Goal: Book appointment/travel/reservation

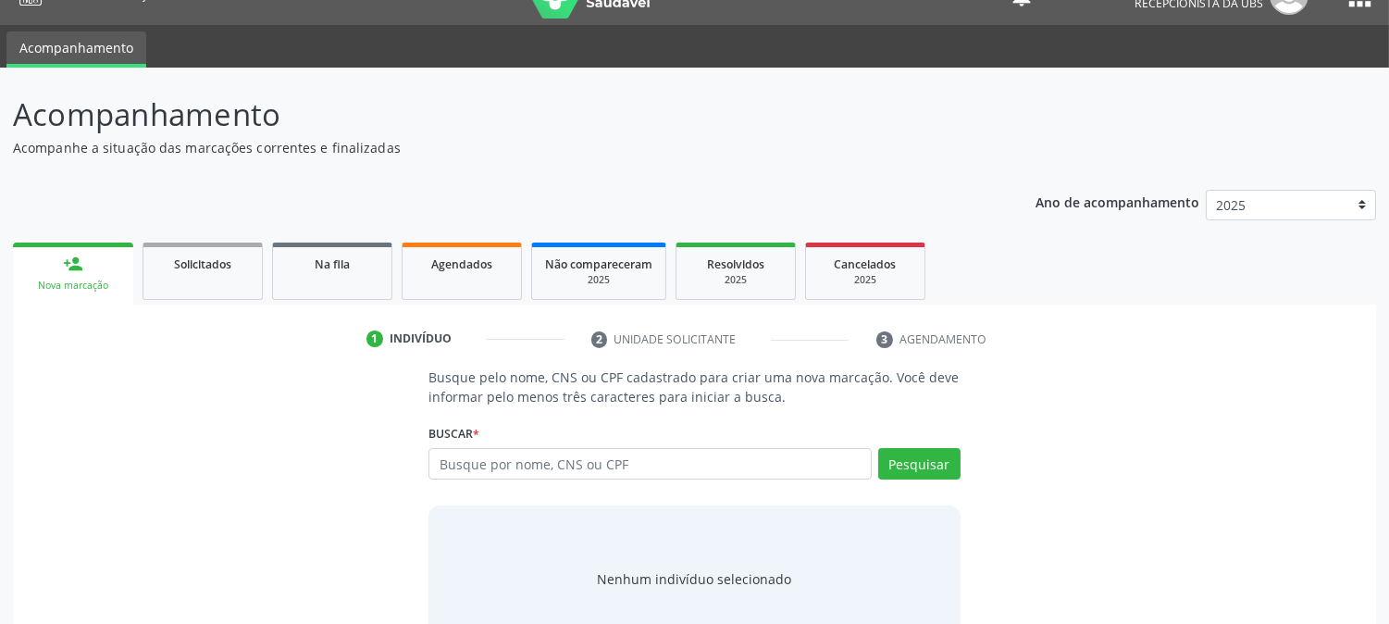
scroll to position [52, 0]
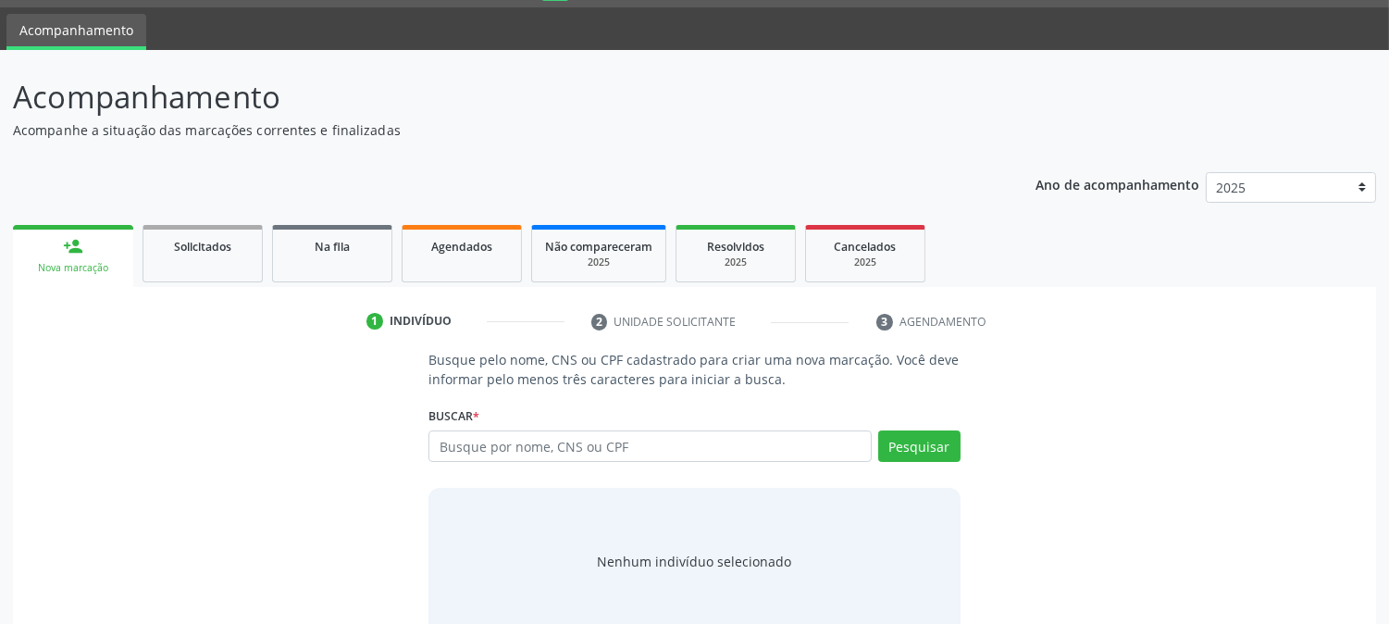
click at [818, 444] on input "text" at bounding box center [649, 445] width 442 height 31
type input "1658597859600091"
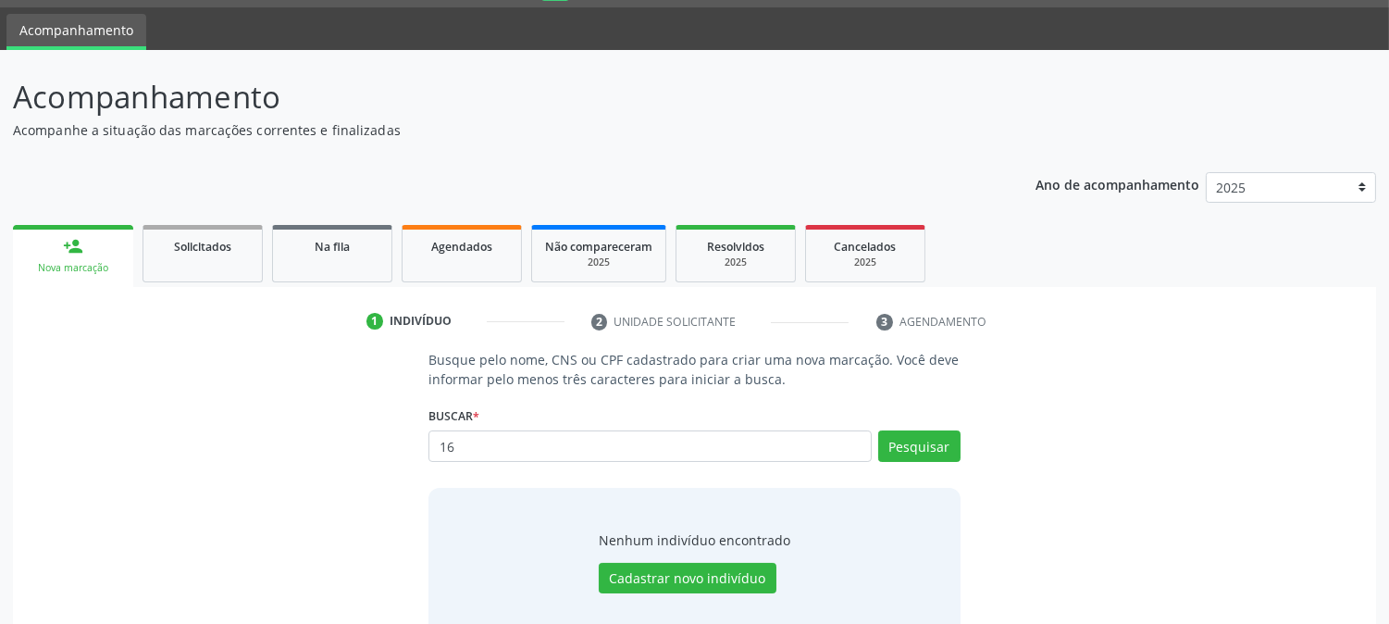
type input "1"
type input "11842851446"
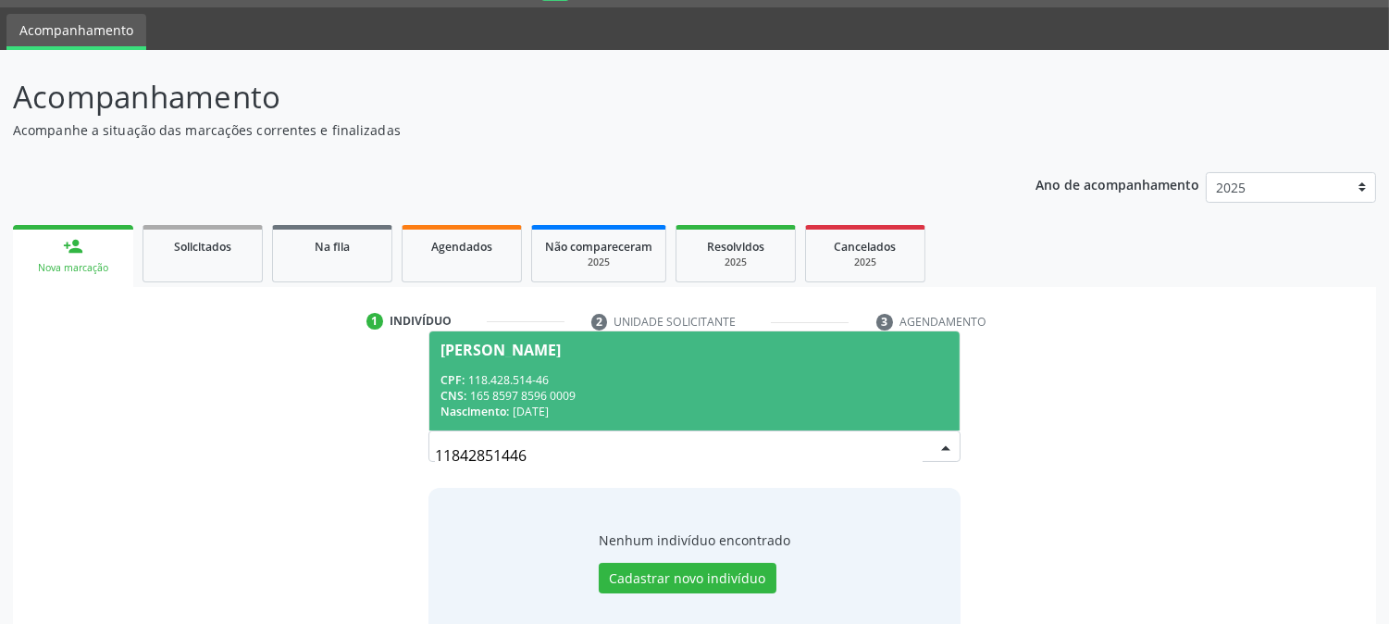
click at [882, 419] on span "[PERSON_NAME] CPF: 118.428.514-46 CNS: 165 8597 8596 0009 Nascimento: [DATE]" at bounding box center [693, 380] width 529 height 99
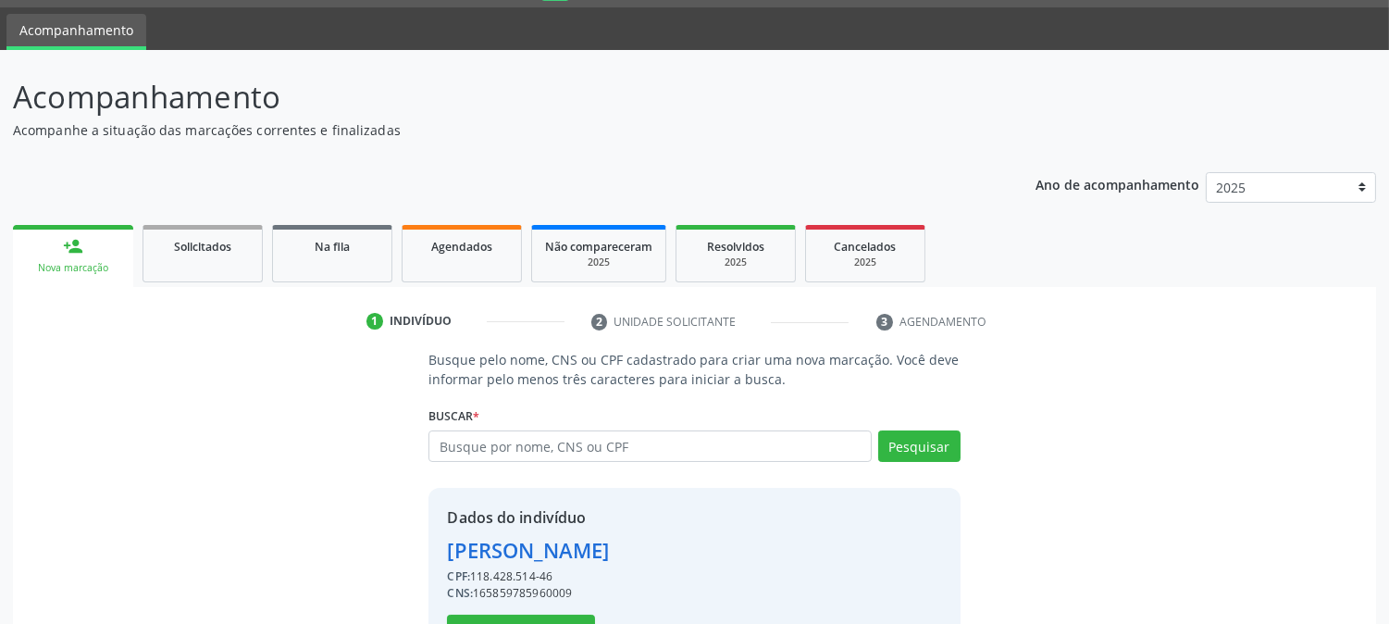
scroll to position [117, 0]
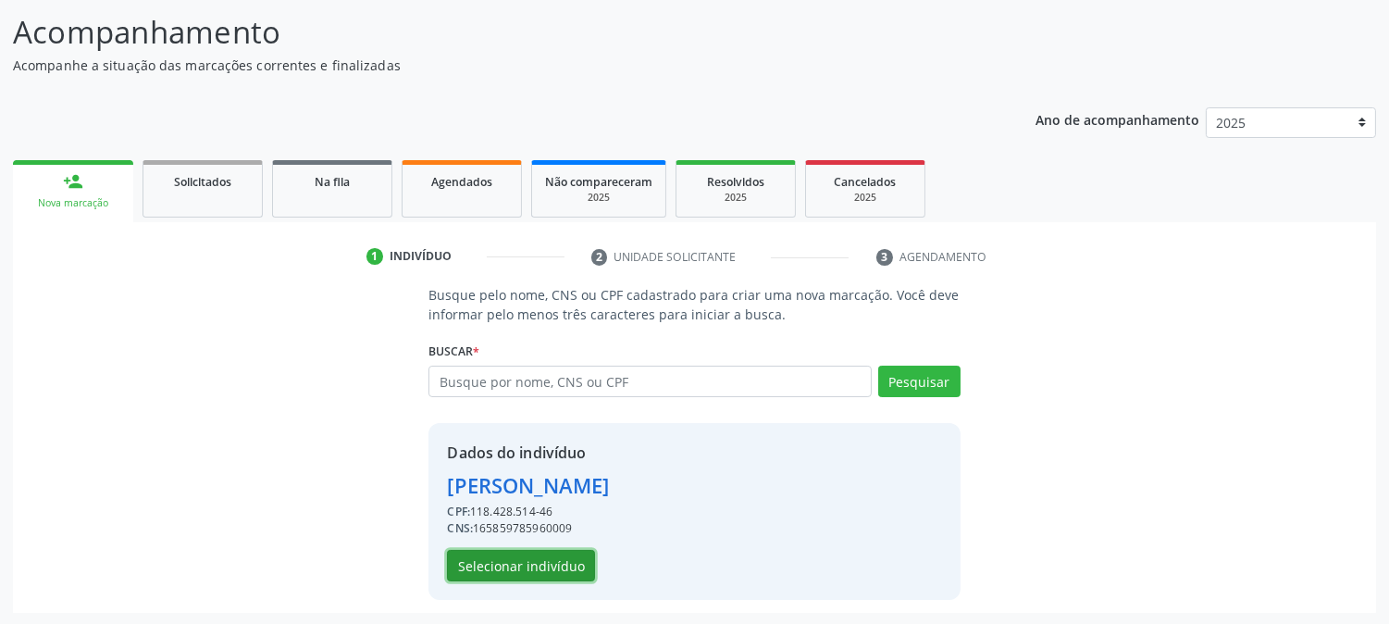
click at [580, 555] on button "Selecionar indivíduo" at bounding box center [521, 565] width 148 height 31
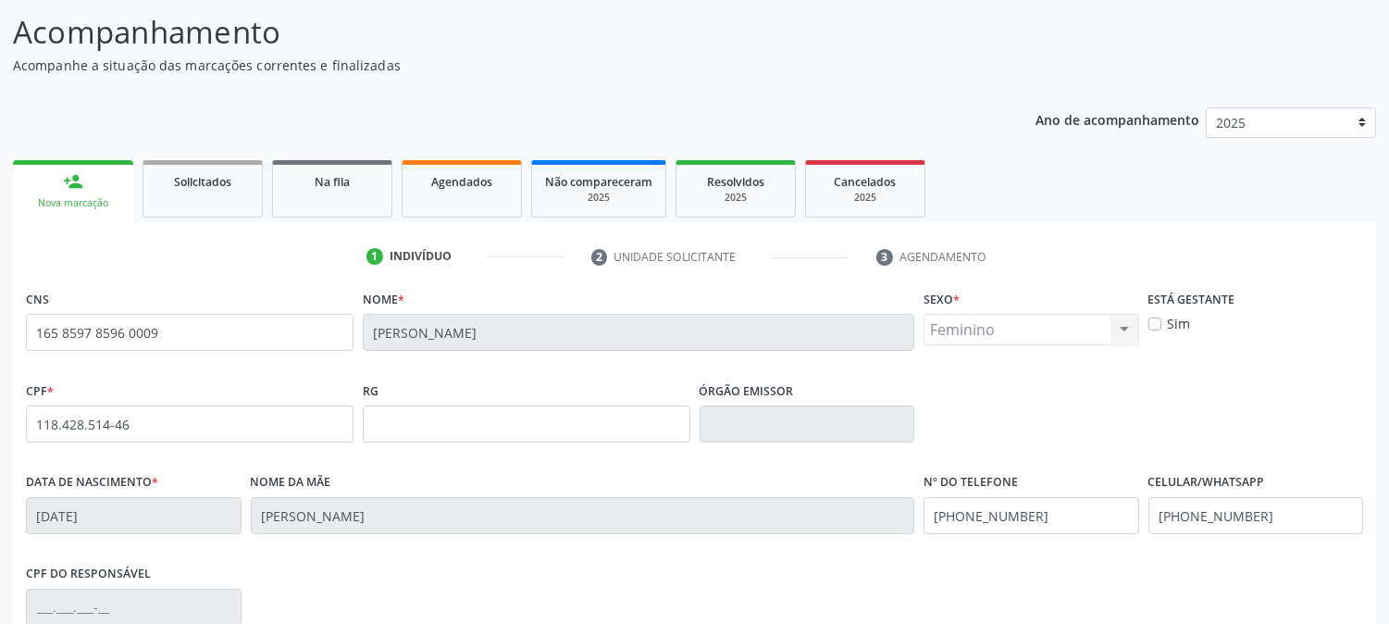
scroll to position [377, 0]
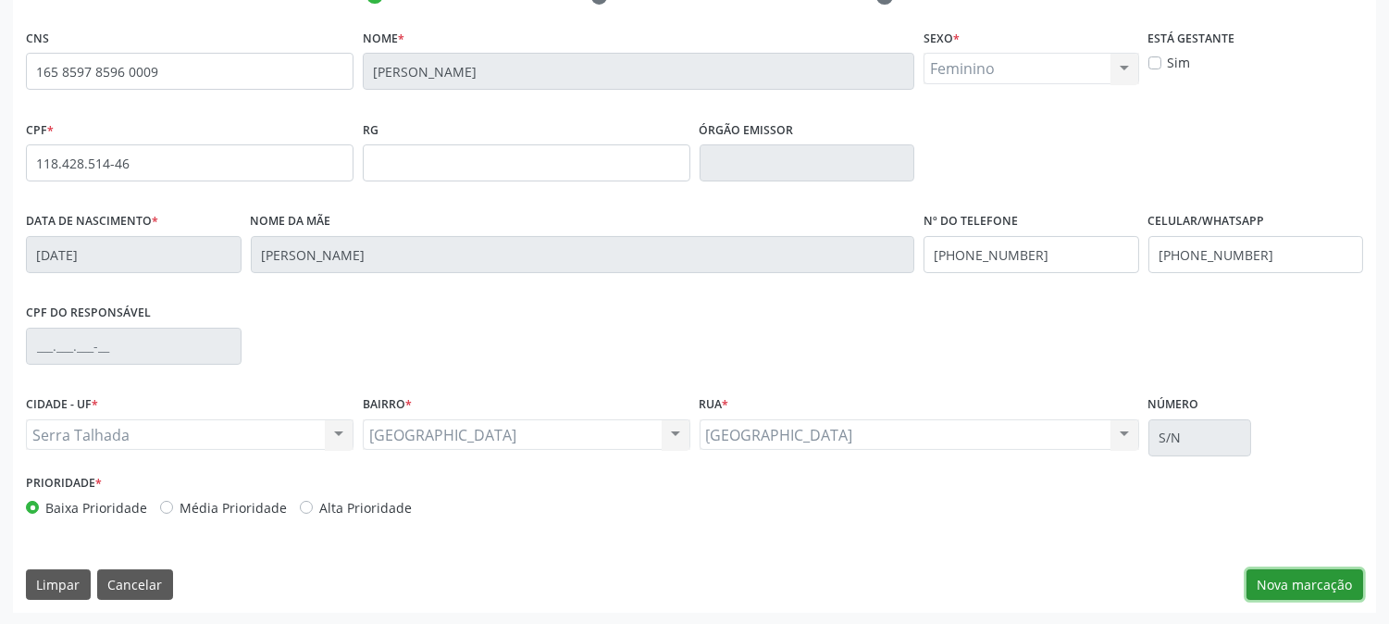
click at [1329, 584] on button "Nova marcação" at bounding box center [1304, 584] width 117 height 31
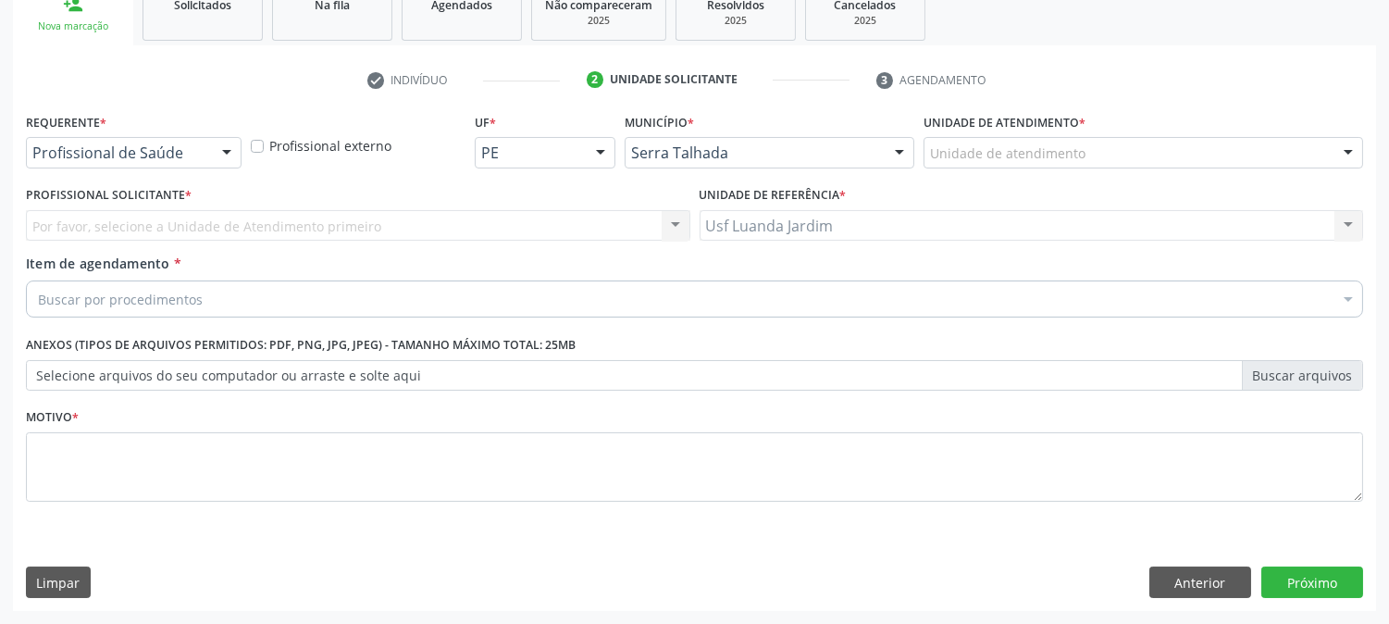
scroll to position [292, 0]
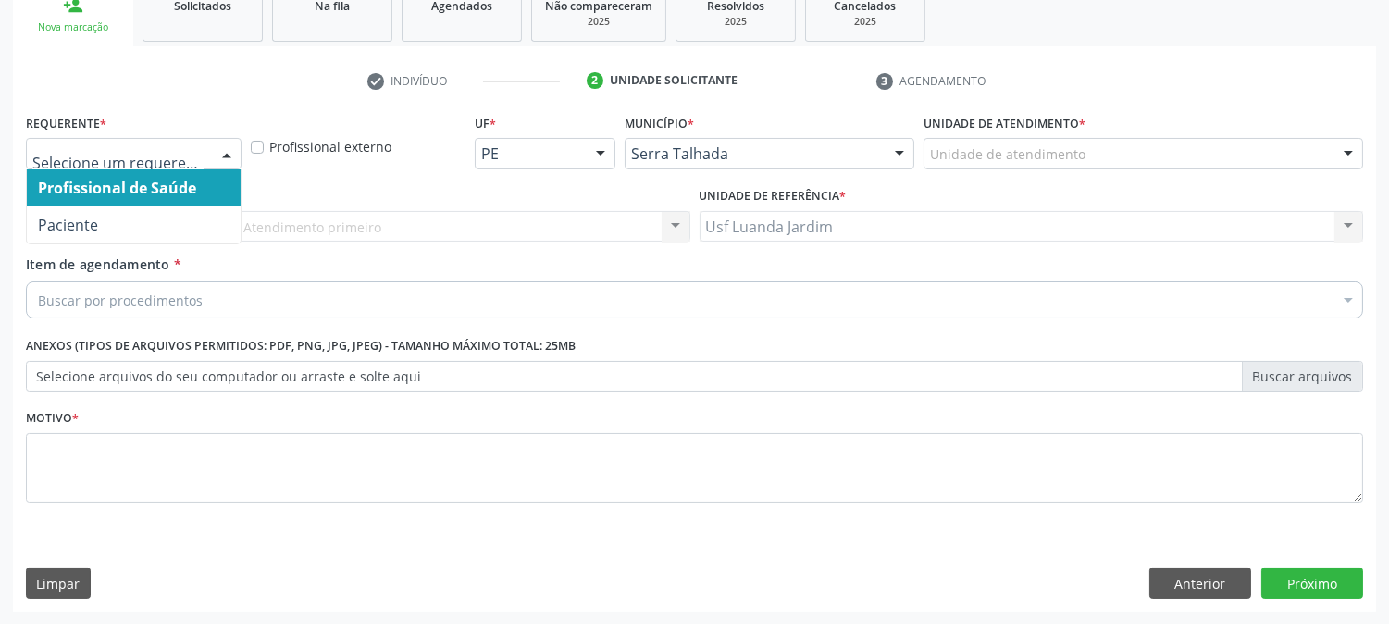
click at [220, 152] on div at bounding box center [227, 154] width 28 height 31
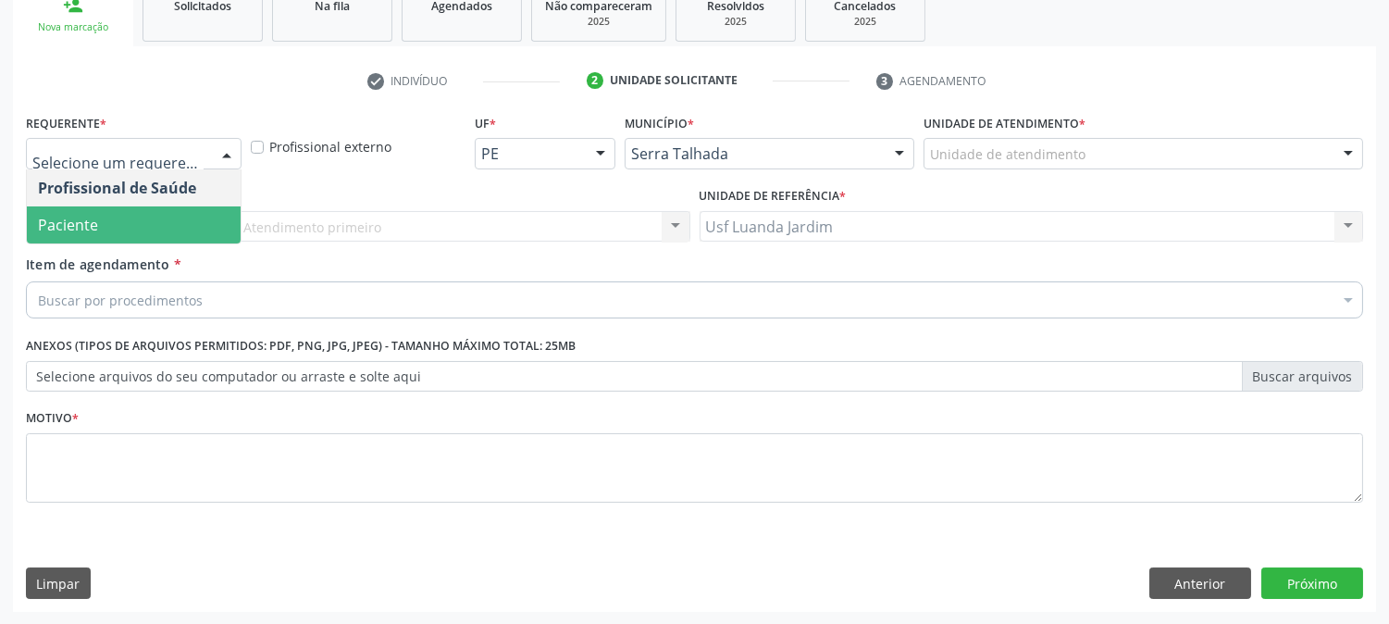
click at [186, 233] on span "Paciente" at bounding box center [134, 224] width 214 height 37
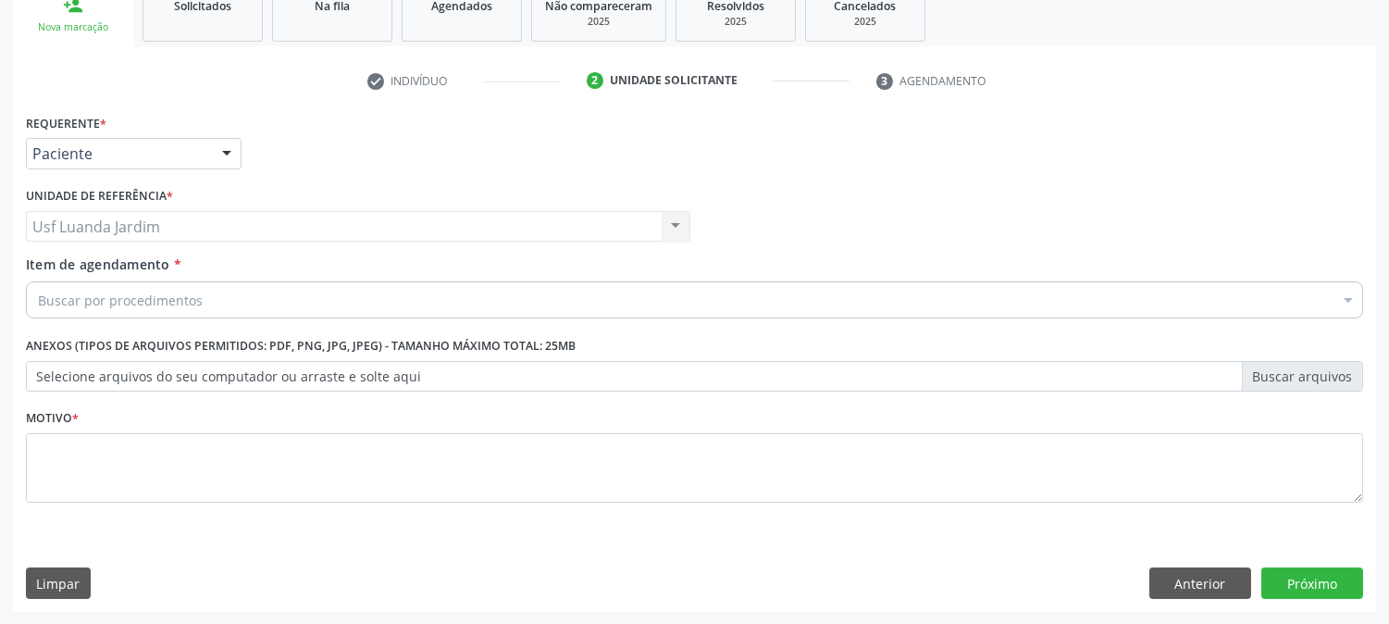
click at [238, 303] on div "Buscar por procedimentos" at bounding box center [694, 299] width 1337 height 37
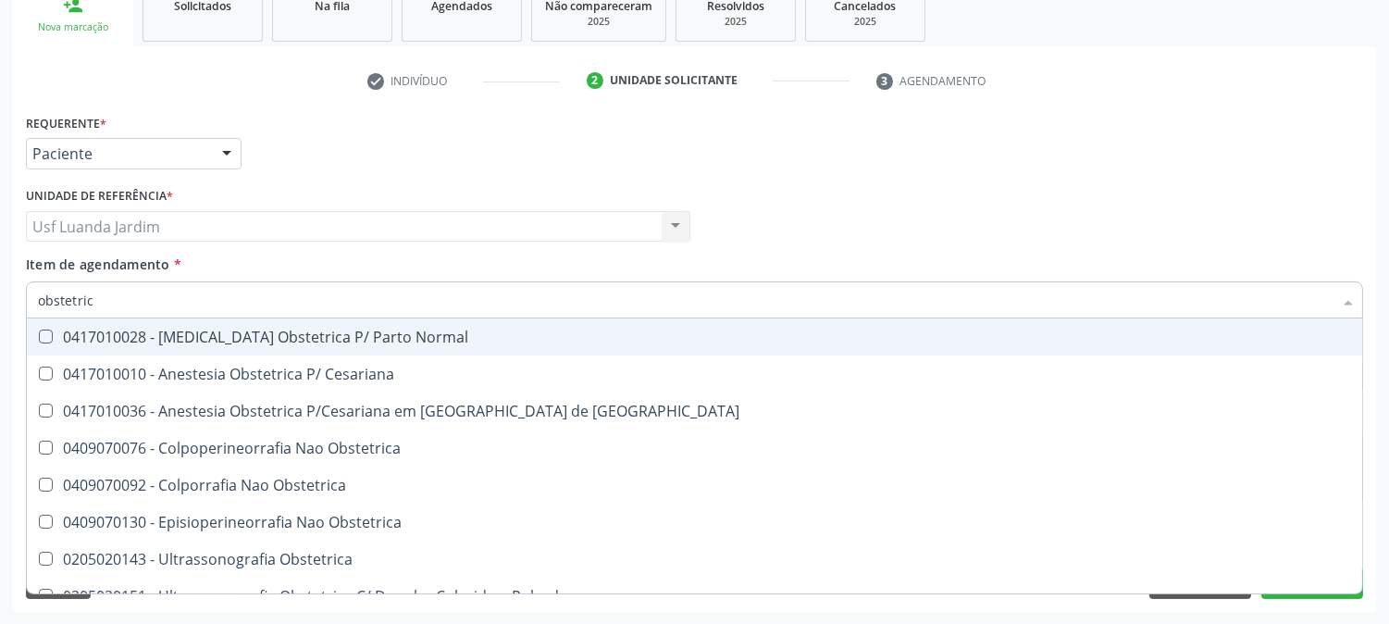
type input "obstetrica"
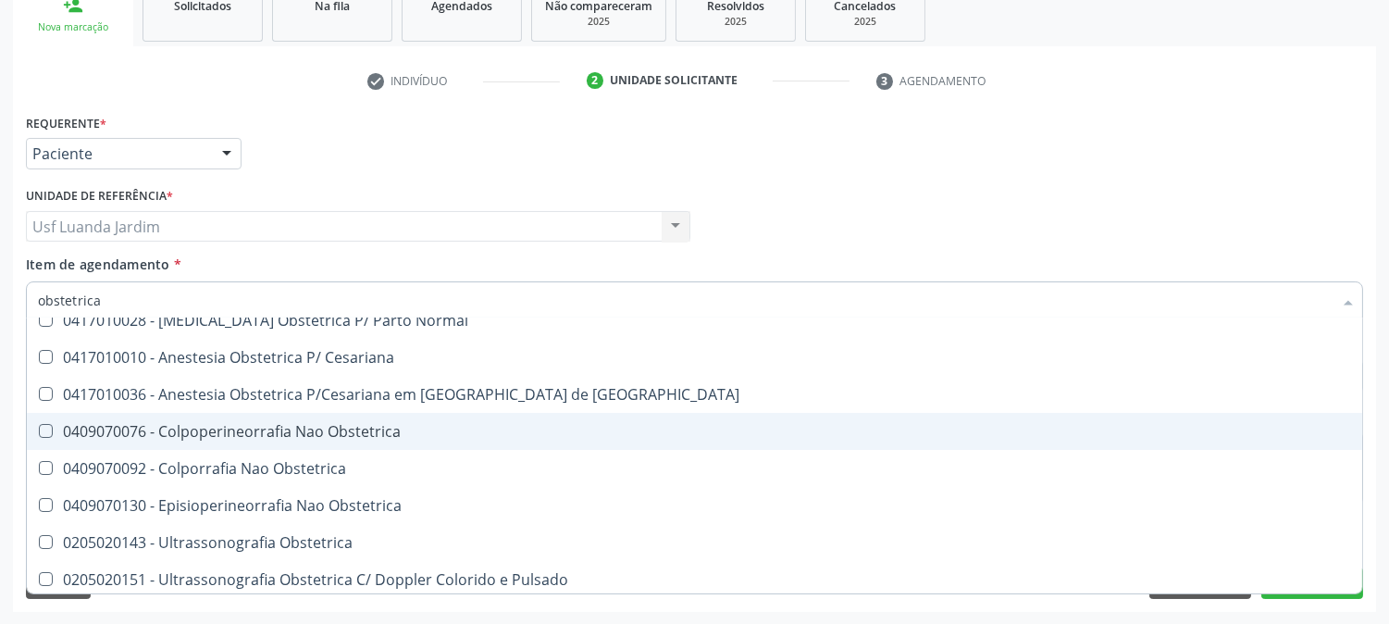
scroll to position [21, 0]
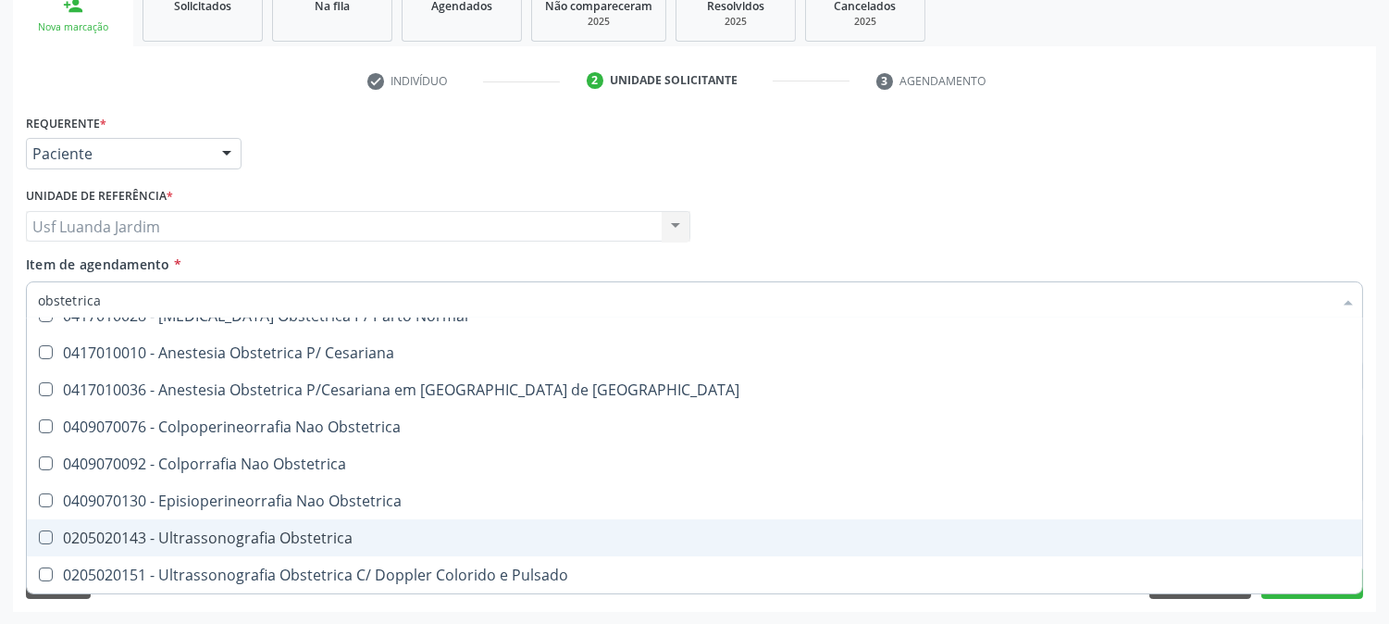
click at [408, 525] on span "0205020143 - Ultrassonografia Obstetrica" at bounding box center [694, 537] width 1335 height 37
checkbox Obstetrica "true"
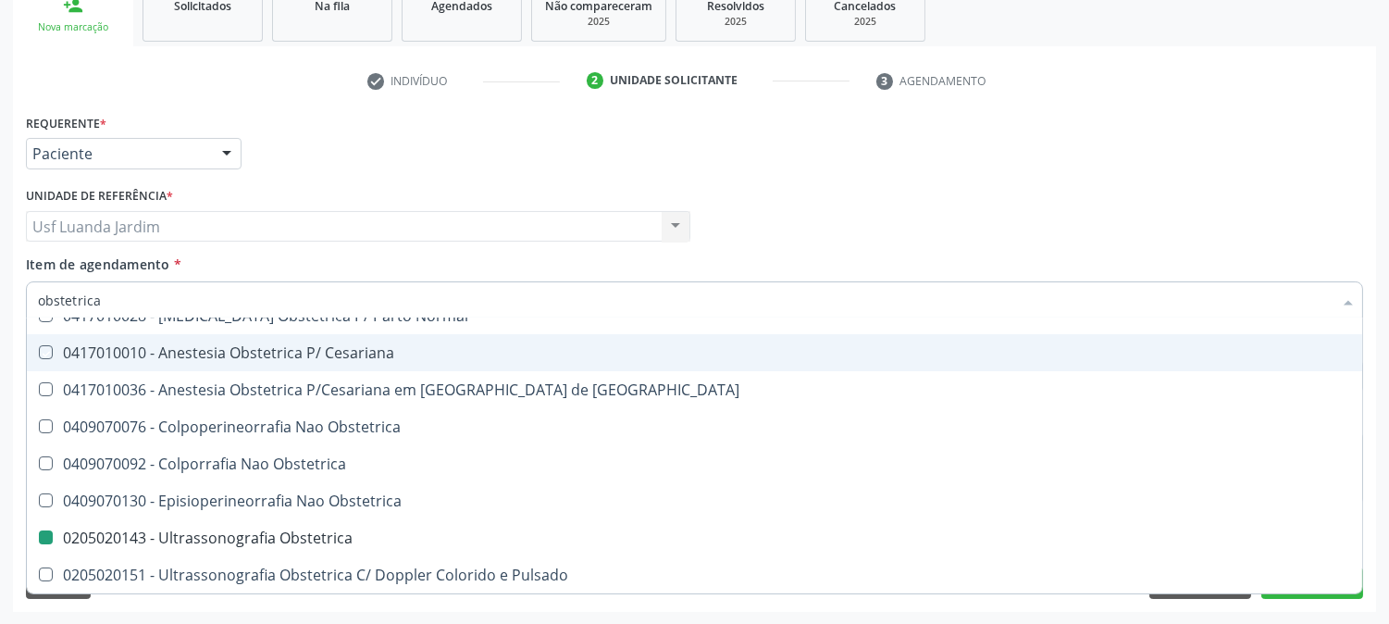
click at [1055, 188] on div "Profissional Solicitante Por favor, selecione a Unidade de Atendimento primeiro…" at bounding box center [694, 218] width 1346 height 72
checkbox Cesariana "true"
checkbox Obstetrica "false"
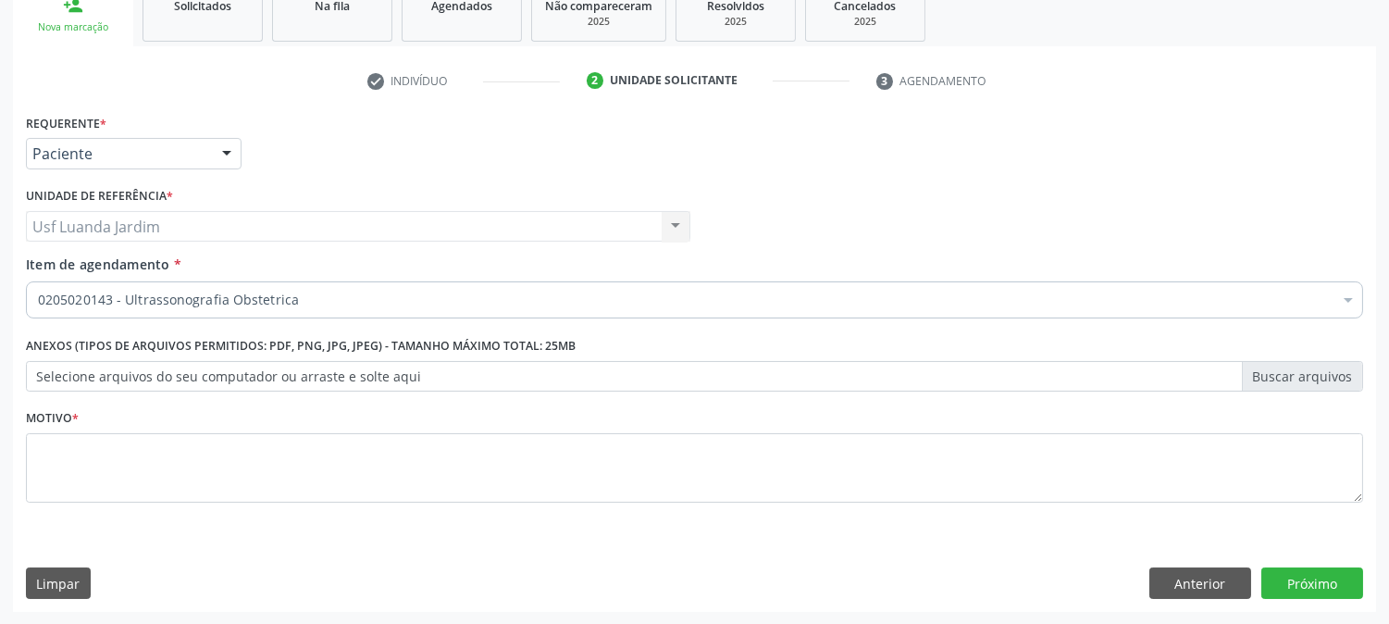
scroll to position [0, 0]
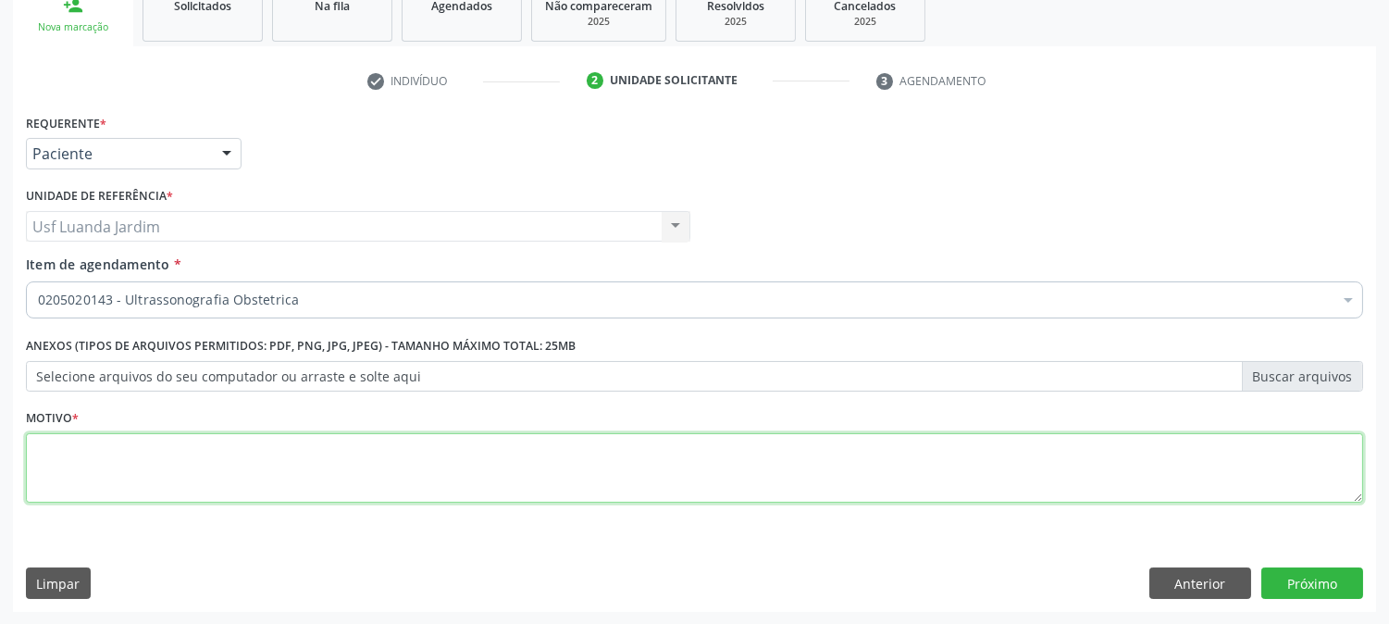
click at [661, 464] on textarea at bounding box center [694, 468] width 1337 height 70
type textarea "k"
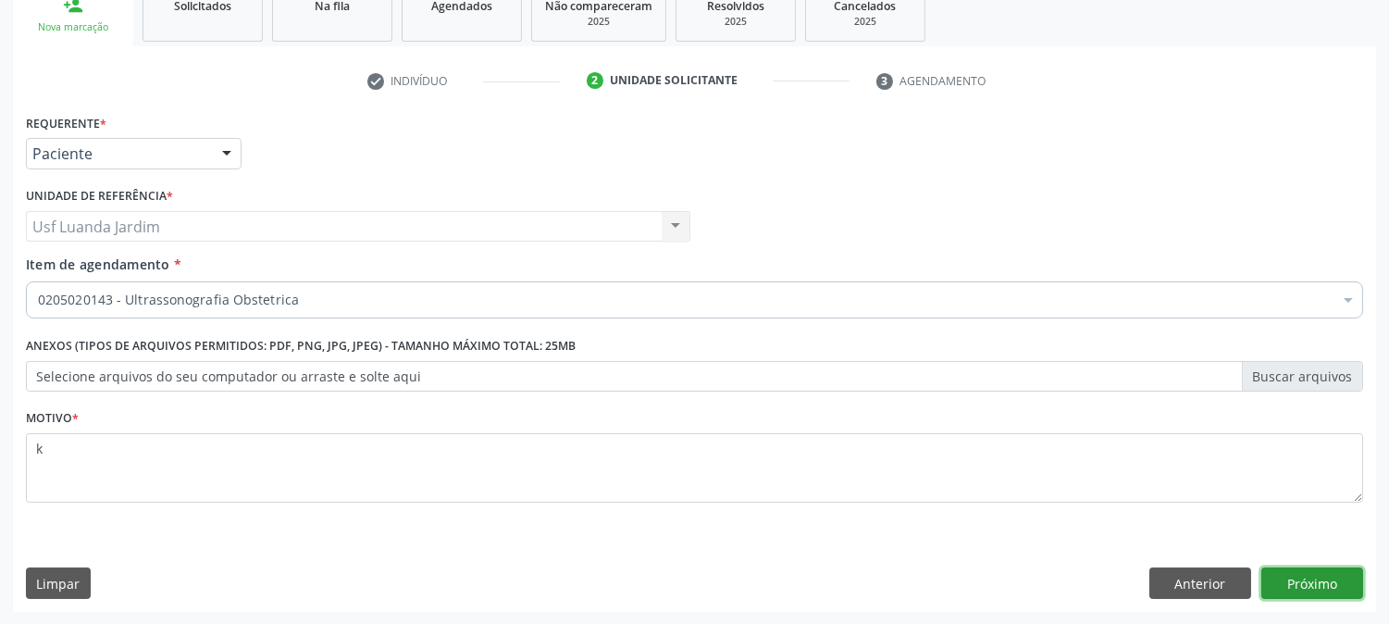
click at [1318, 576] on button "Próximo" at bounding box center [1312, 582] width 102 height 31
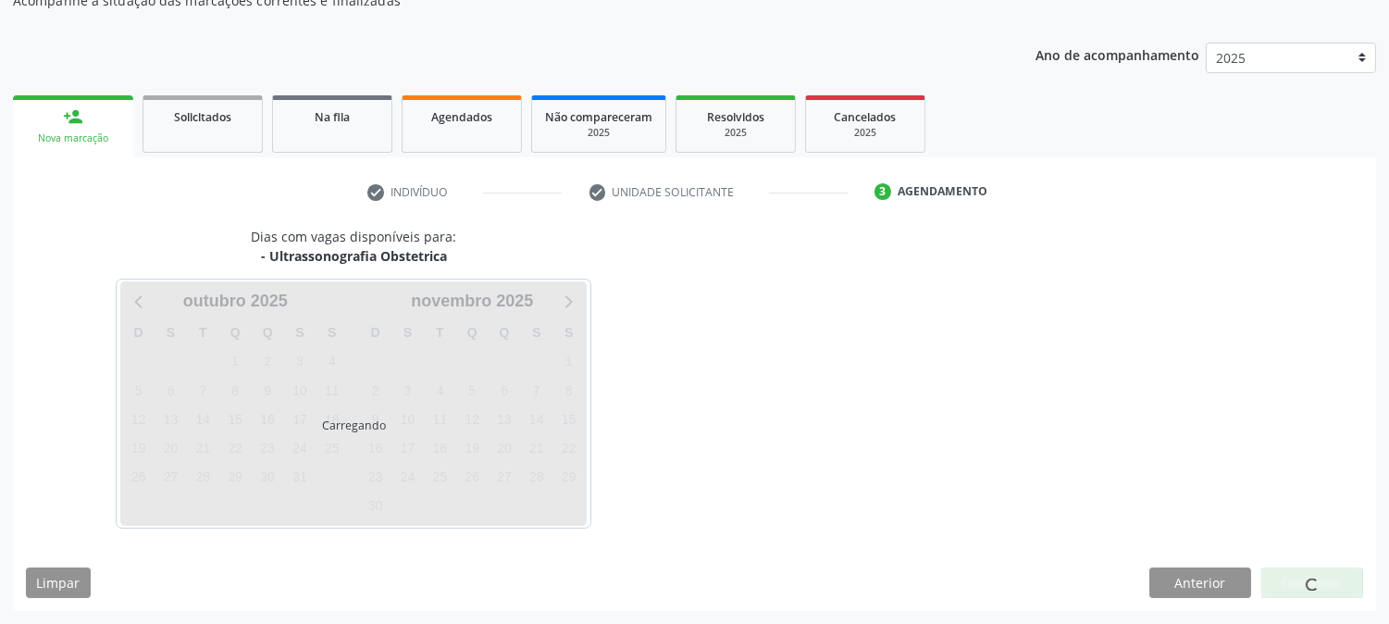
scroll to position [180, 0]
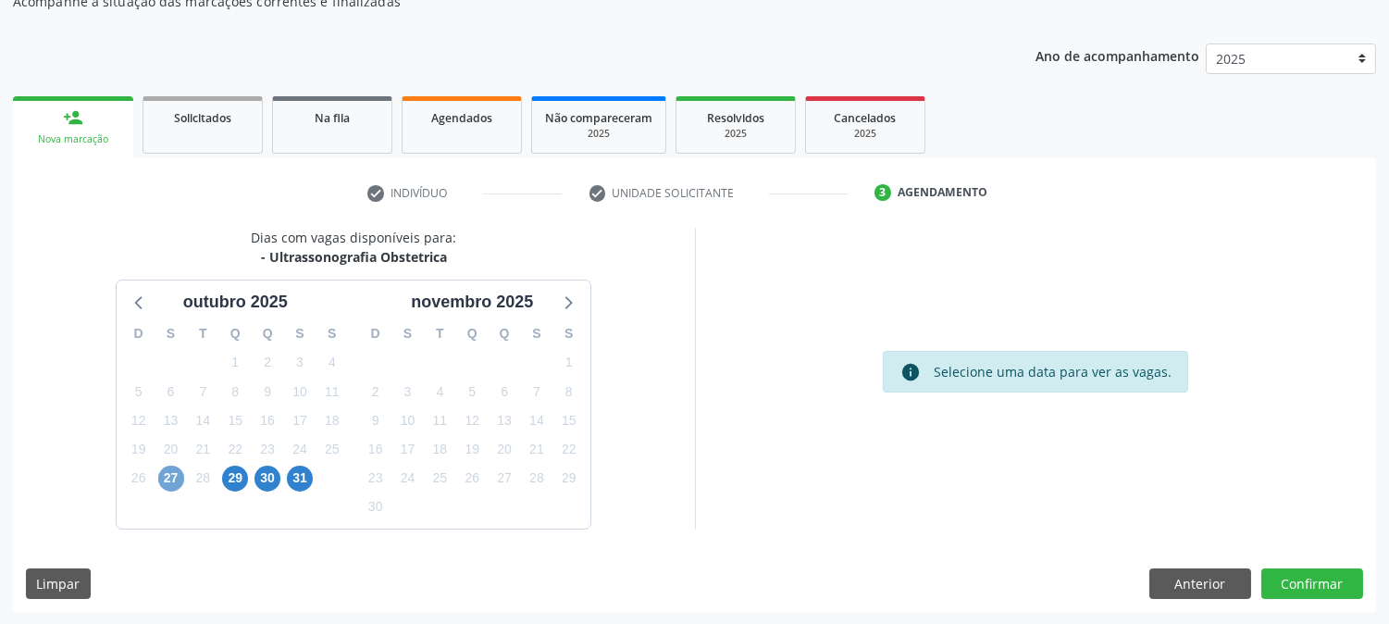
click at [169, 474] on span "27" at bounding box center [171, 478] width 26 height 26
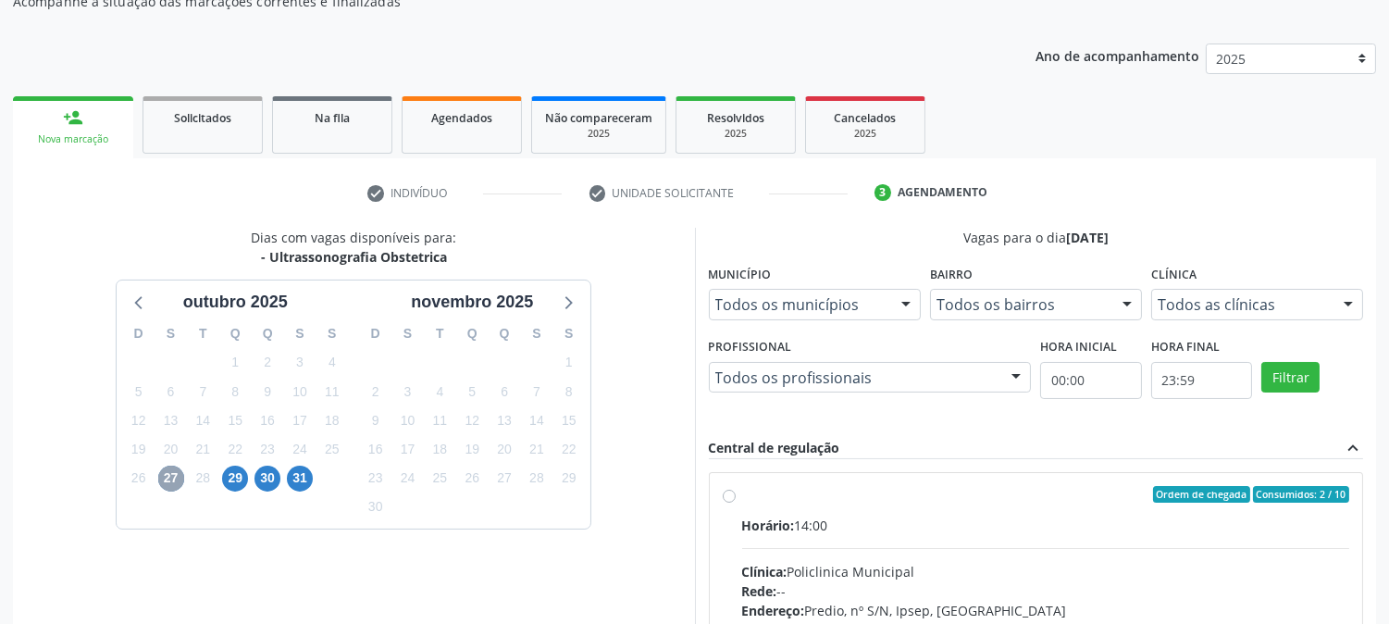
scroll to position [448, 0]
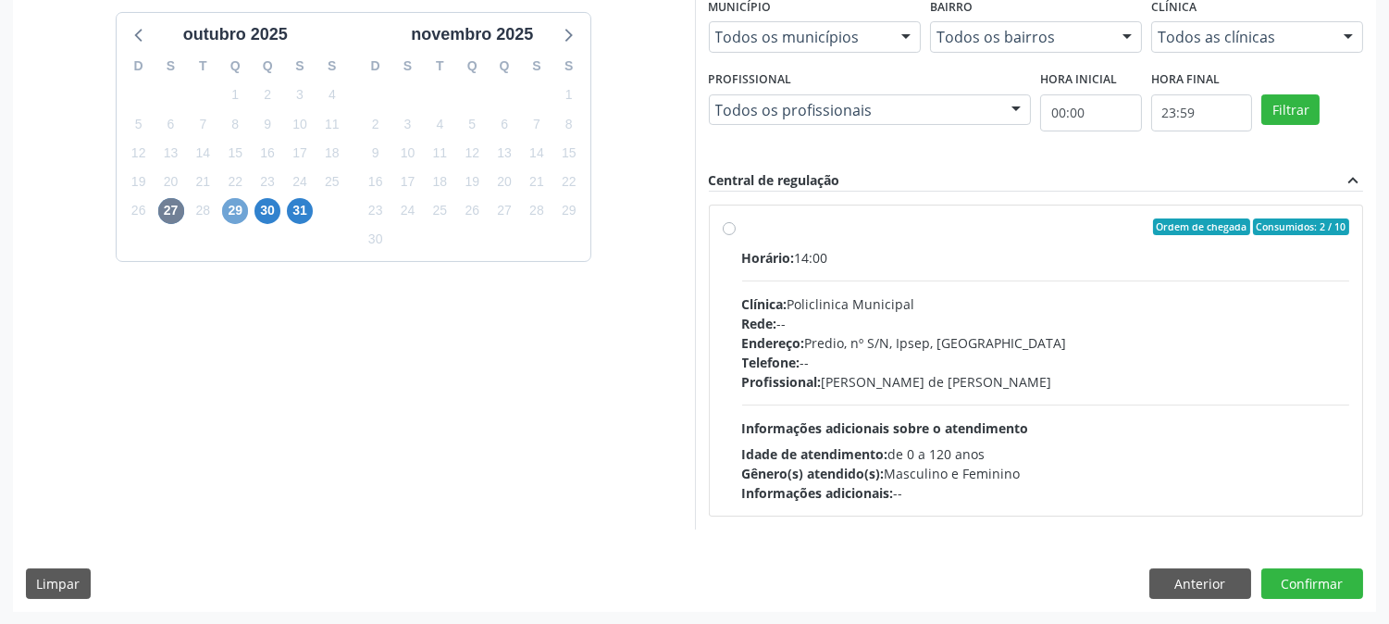
click at [242, 202] on span "29" at bounding box center [235, 211] width 26 height 26
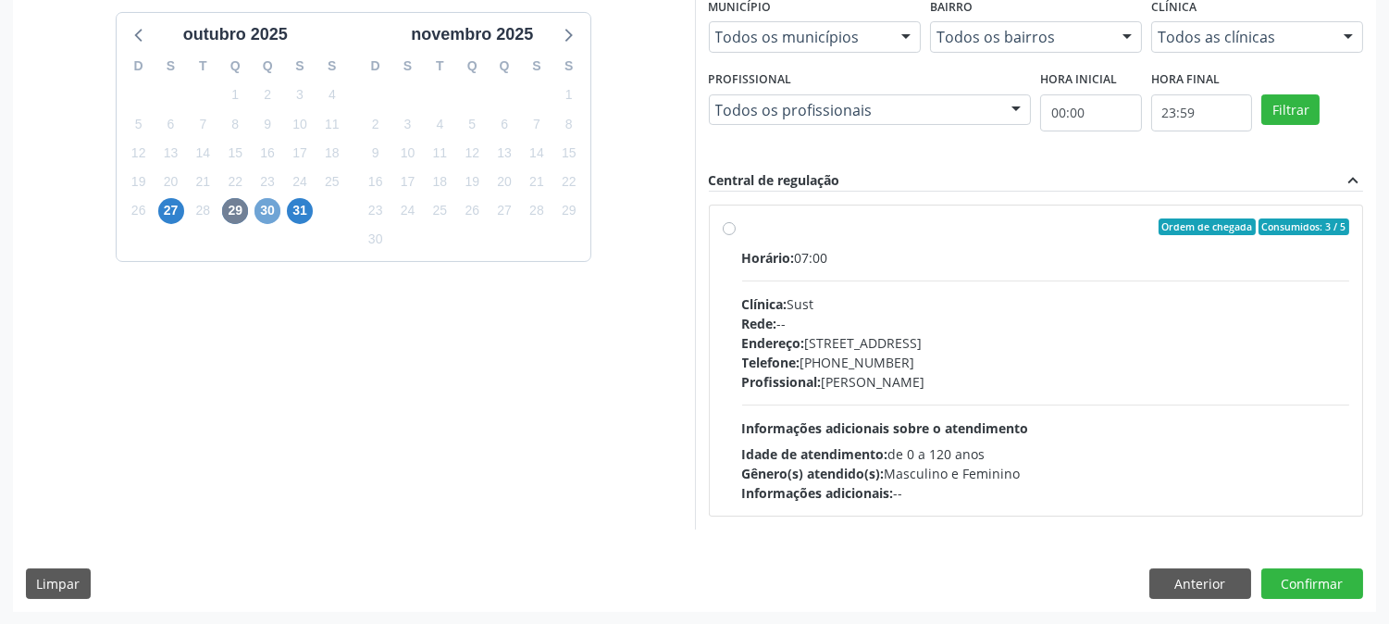
click at [275, 211] on span "30" at bounding box center [267, 211] width 26 height 26
click at [315, 207] on div "31" at bounding box center [300, 210] width 32 height 29
click at [294, 207] on span "31" at bounding box center [300, 211] width 26 height 26
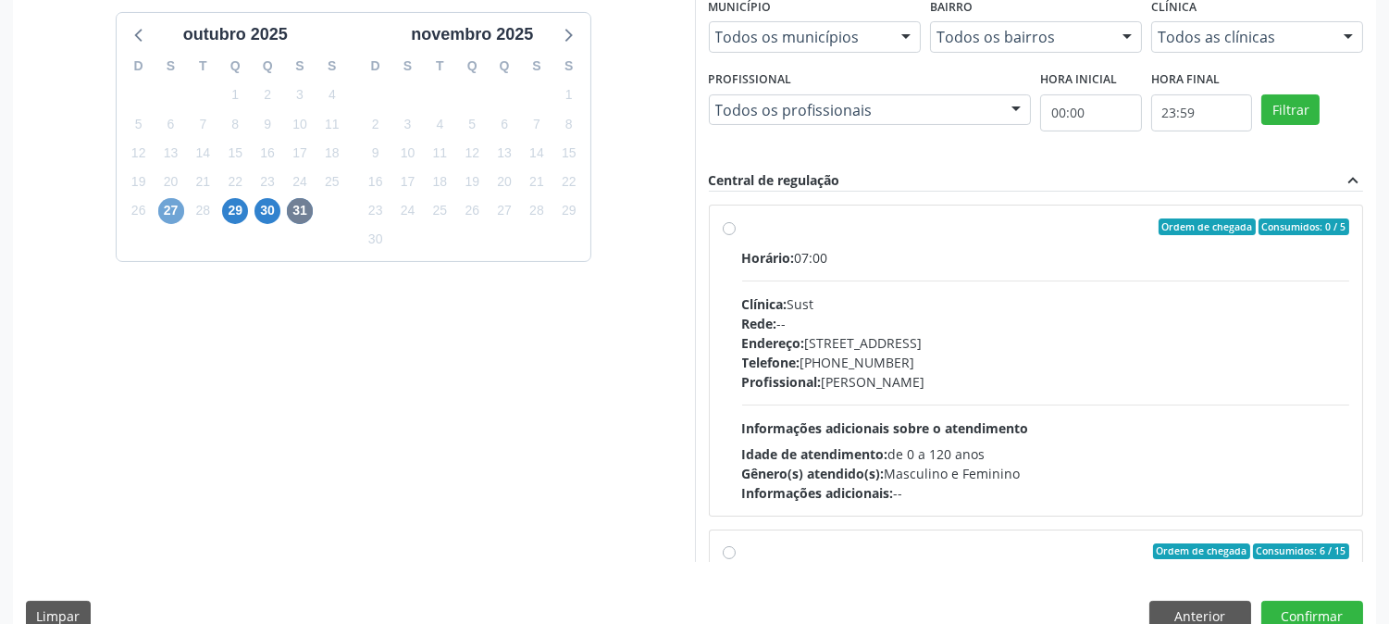
click at [170, 204] on span "27" at bounding box center [171, 211] width 26 height 26
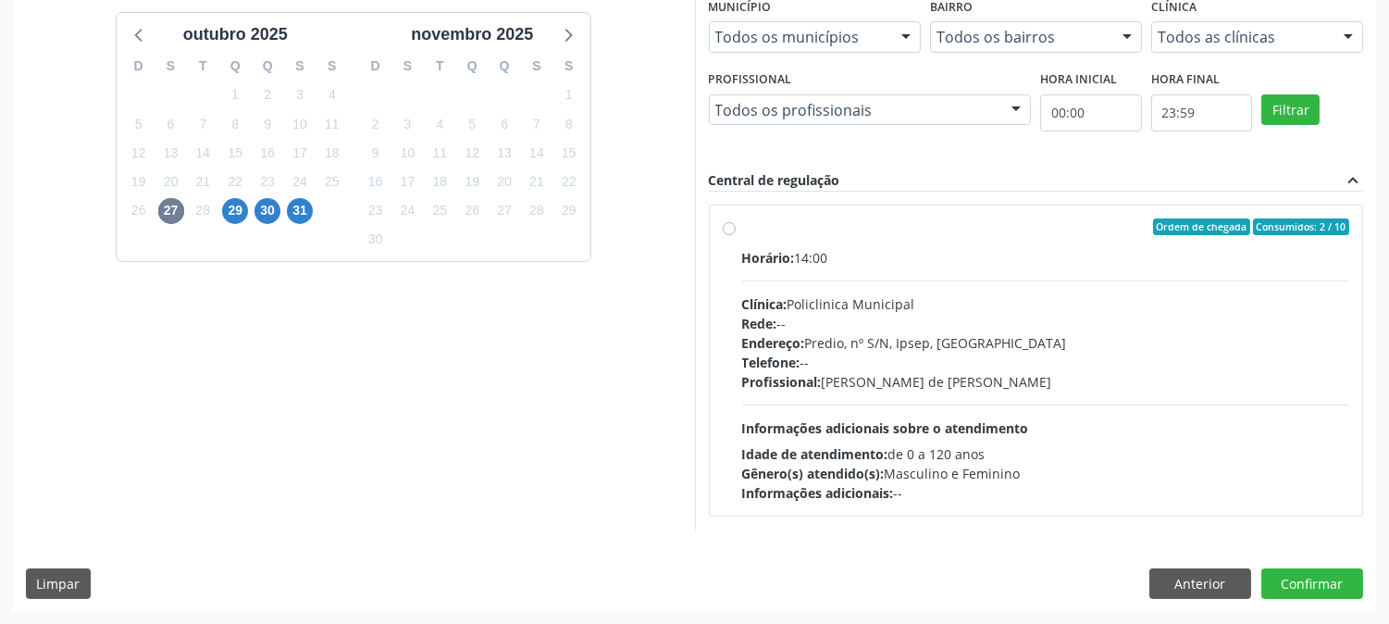
click at [742, 228] on label "Ordem de chegada Consumidos: 2 / 10 Horário: 14:00 Clínica: Policlinica Municip…" at bounding box center [1046, 360] width 608 height 284
click at [725, 228] on input "Ordem de chegada Consumidos: 2 / 10 Horário: 14:00 Clínica: Policlinica Municip…" at bounding box center [729, 226] width 13 height 17
radio input "true"
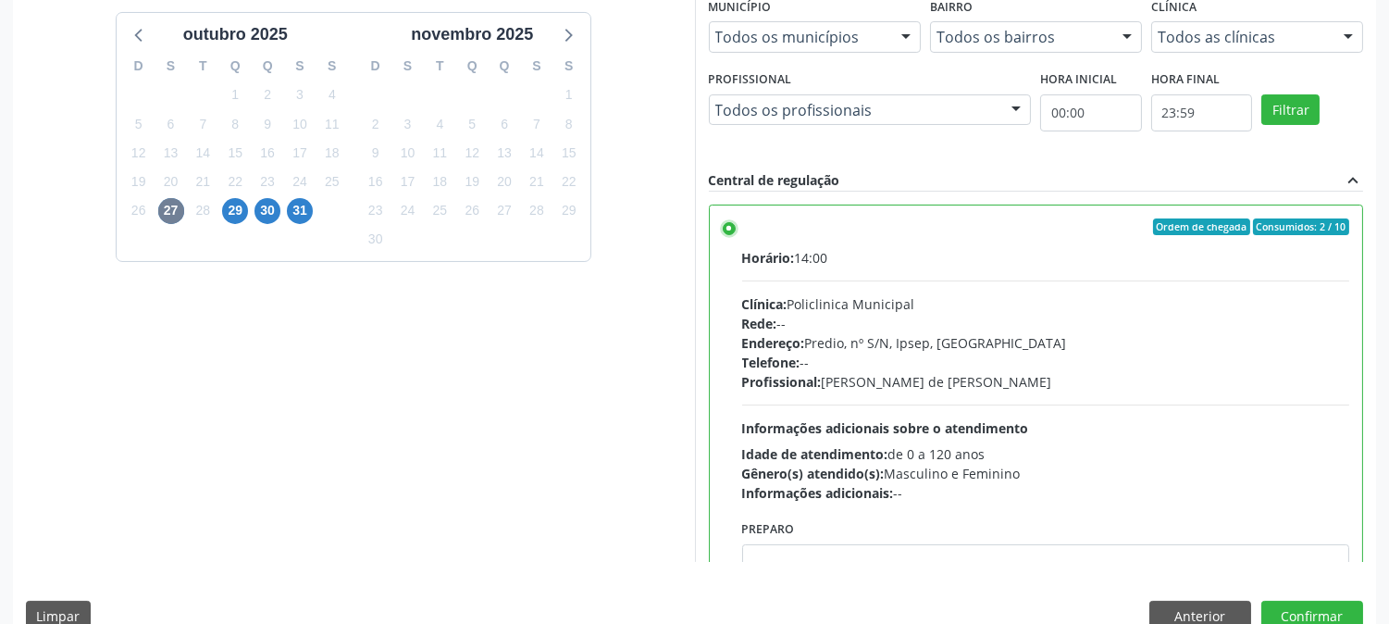
scroll to position [91, 0]
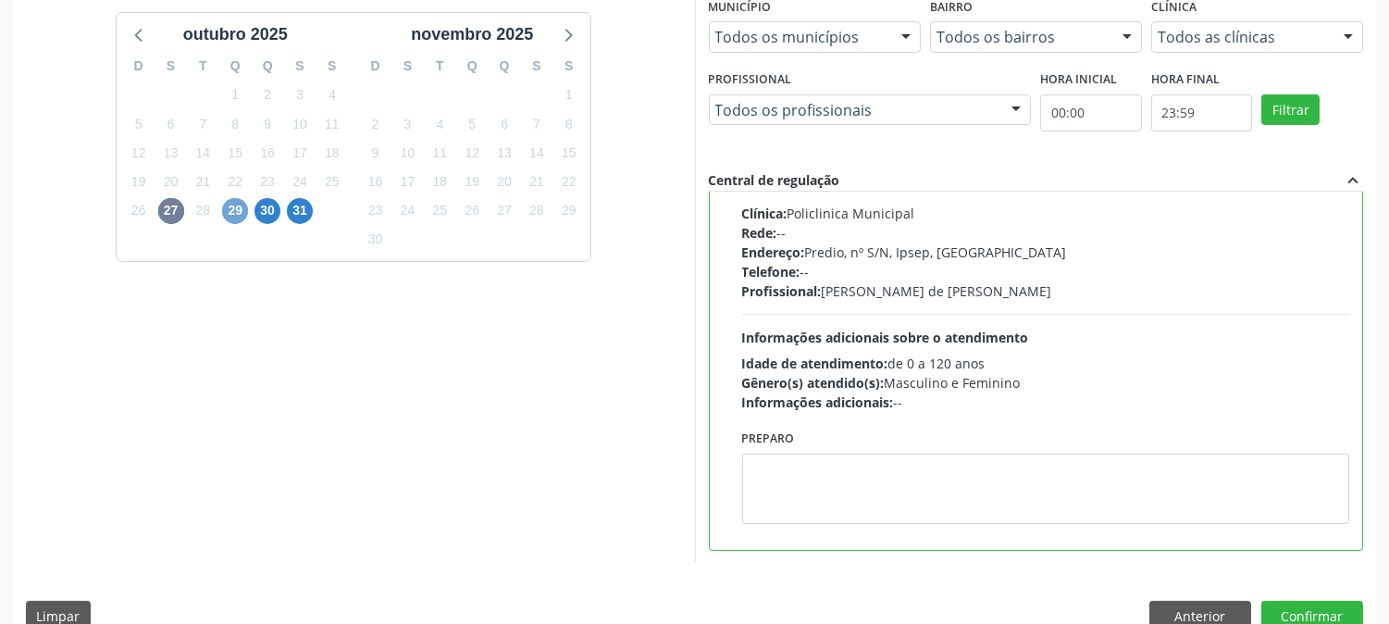
click at [241, 216] on span "29" at bounding box center [235, 211] width 26 height 26
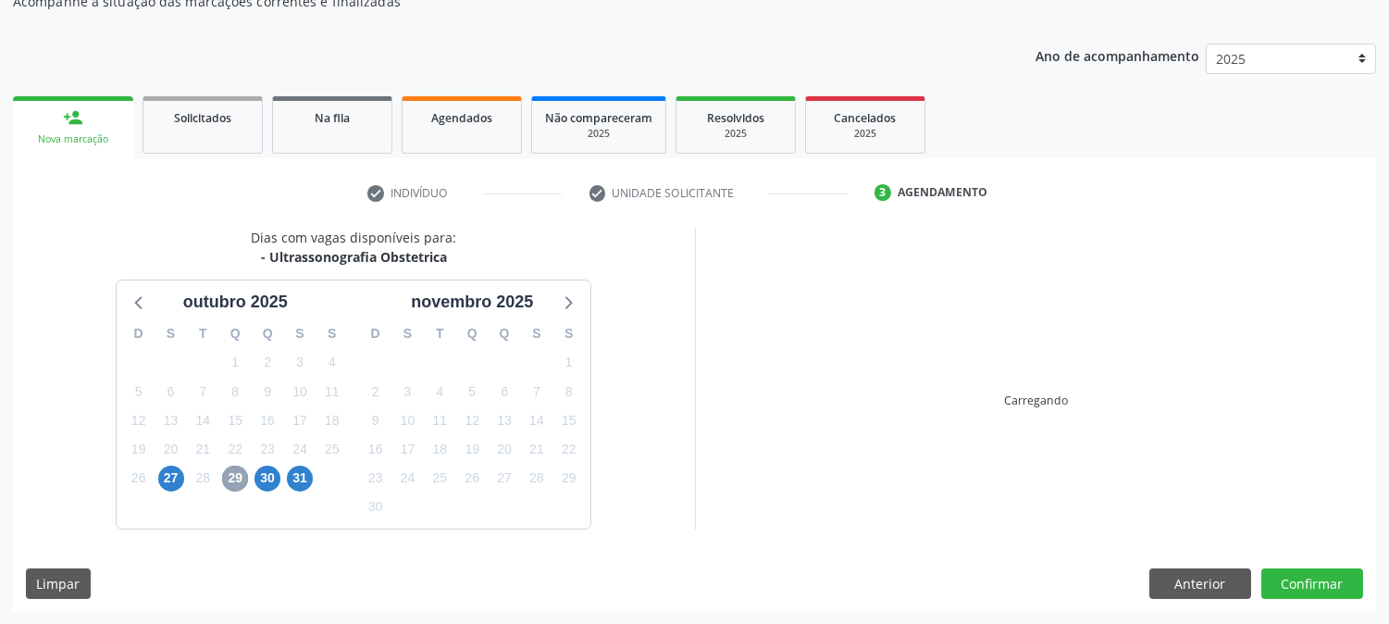
scroll to position [448, 0]
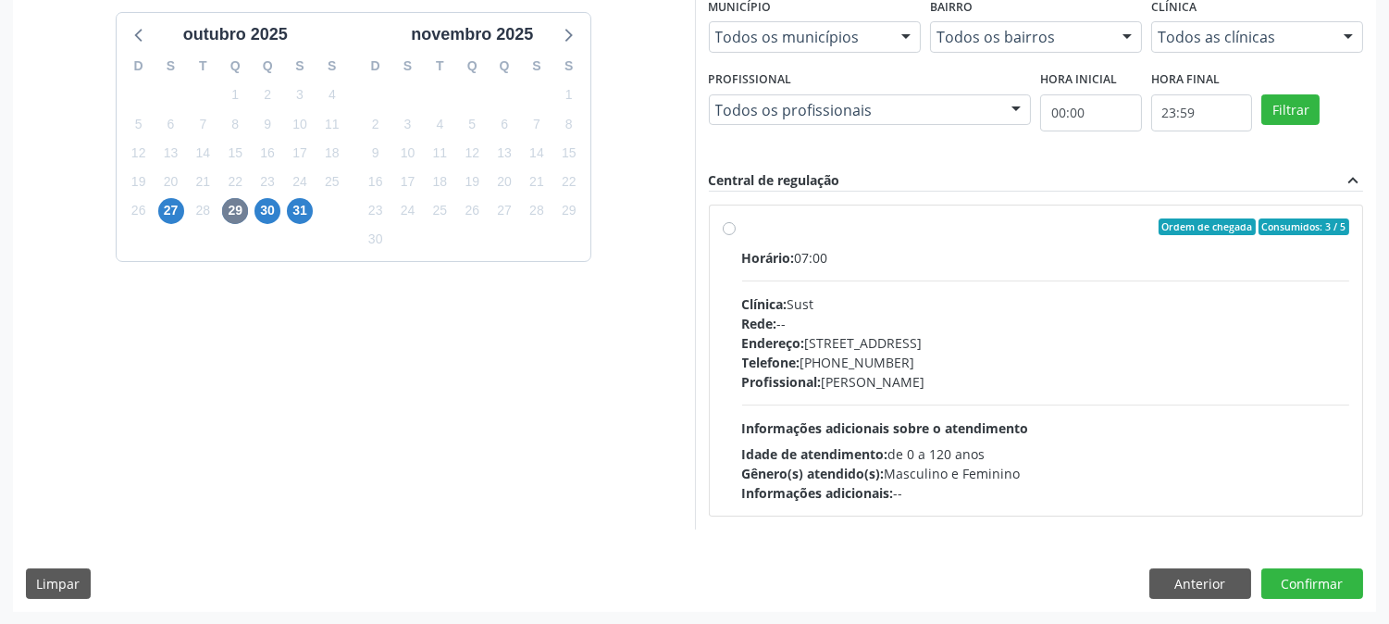
click at [742, 227] on label "Ordem de chegada Consumidos: 3 / 5 Horário: 07:00 Clínica: Sust Rede: -- Endere…" at bounding box center [1046, 360] width 608 height 284
click at [726, 227] on input "Ordem de chegada Consumidos: 3 / 5 Horário: 07:00 Clínica: Sust Rede: -- Endere…" at bounding box center [729, 226] width 13 height 17
radio input "true"
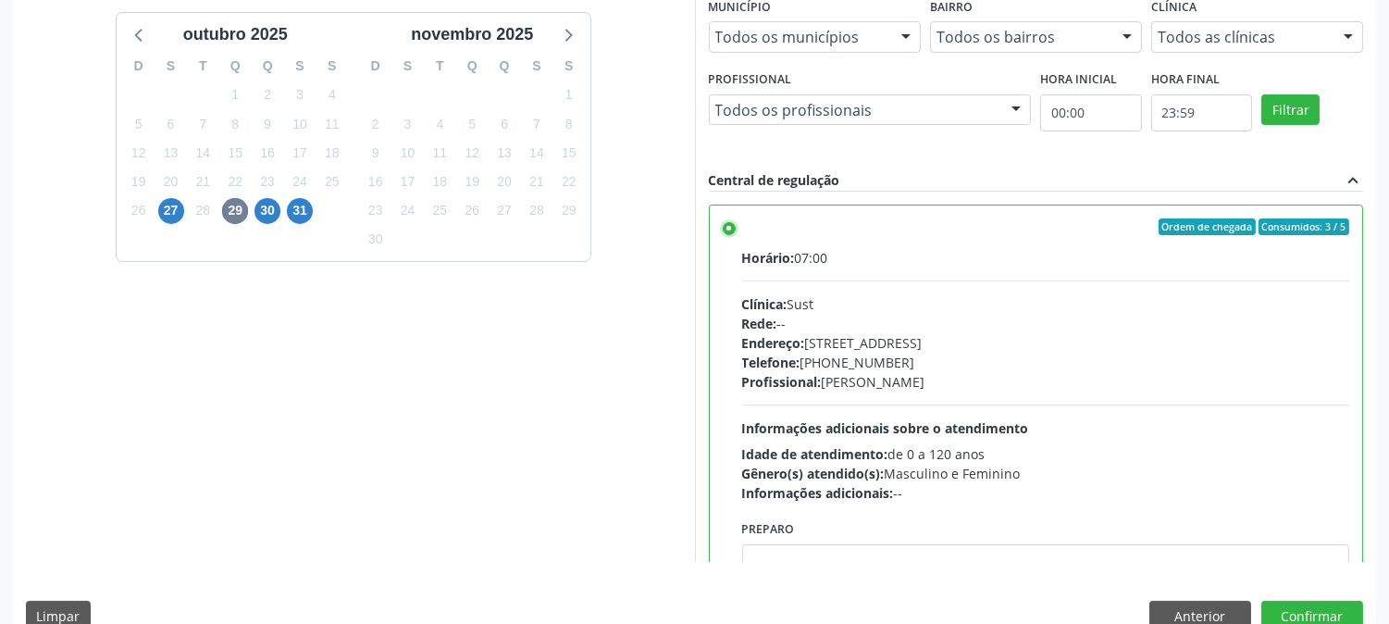
scroll to position [481, 0]
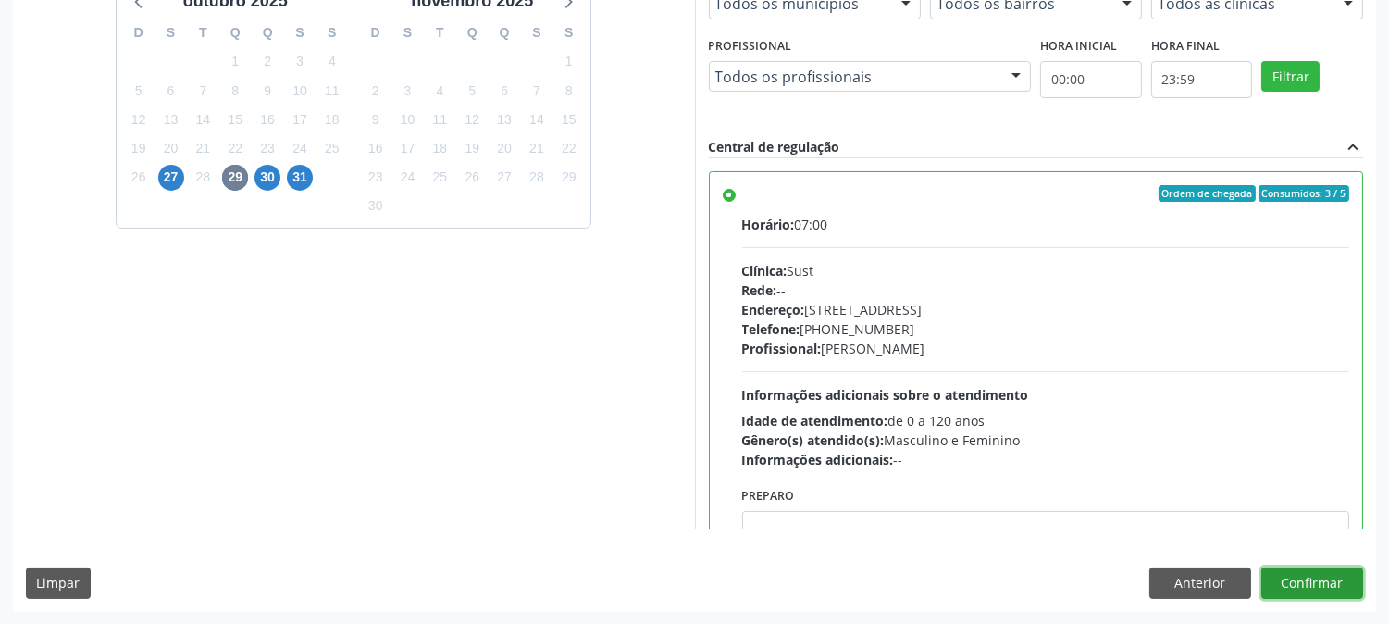
click at [1330, 576] on button "Confirmar" at bounding box center [1312, 582] width 102 height 31
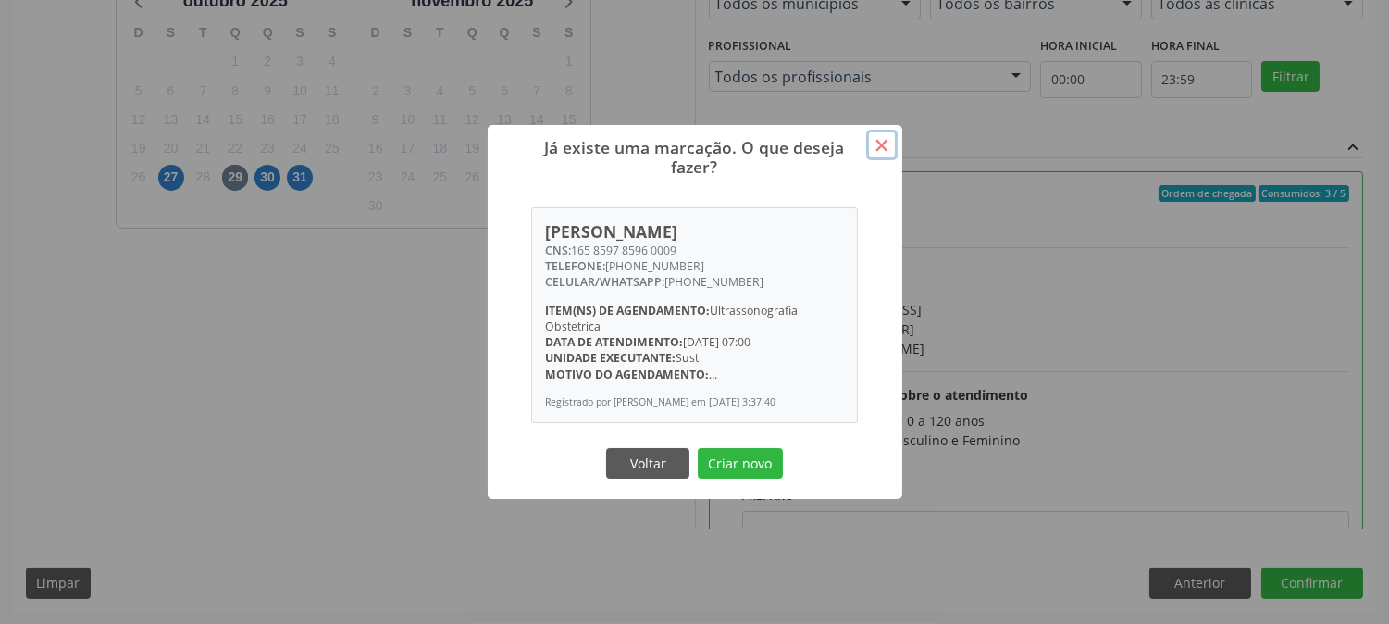
click at [891, 140] on button "×" at bounding box center [881, 145] width 31 height 31
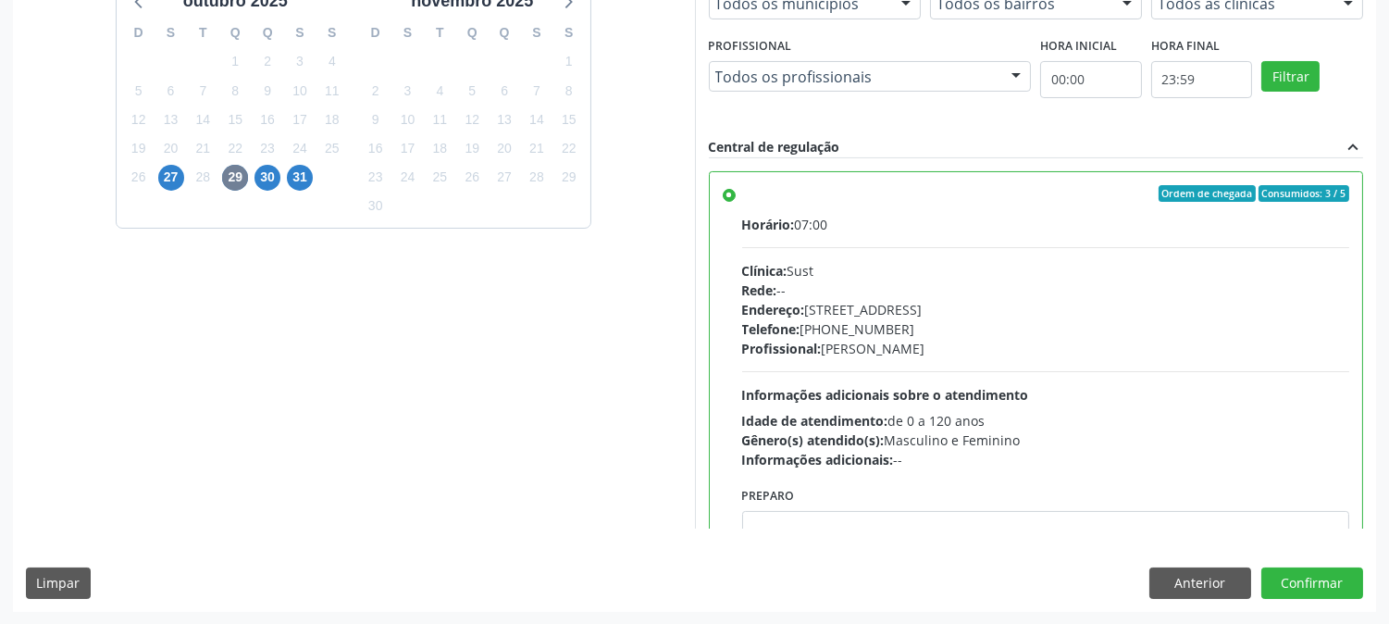
click at [605, 354] on div "Dias com vagas disponíveis para: - Ultrassonografia Obstetrica [DATE] D S T Q Q…" at bounding box center [354, 227] width 682 height 601
